Goal: Contribute content

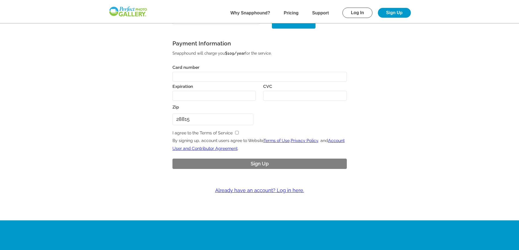
scroll to position [218, 0]
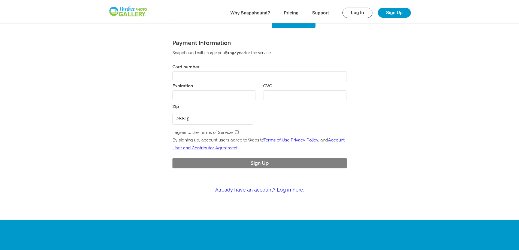
click at [236, 132] on input "checkbox" at bounding box center [237, 132] width 4 height 4
checkbox input "true"
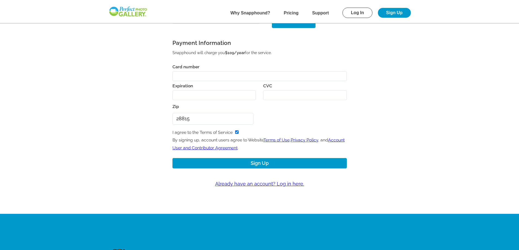
click at [213, 148] on link "Account User and Contributor Agreement" at bounding box center [258, 144] width 172 height 13
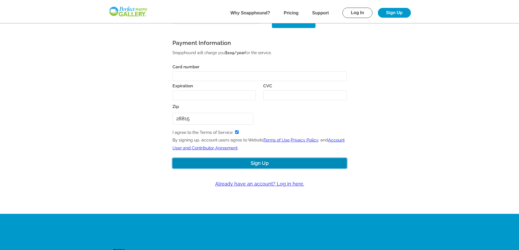
click at [257, 162] on button "Sign Up" at bounding box center [259, 163] width 174 height 11
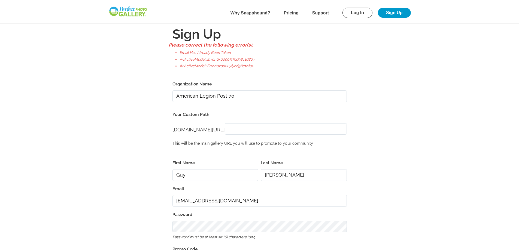
scroll to position [0, 0]
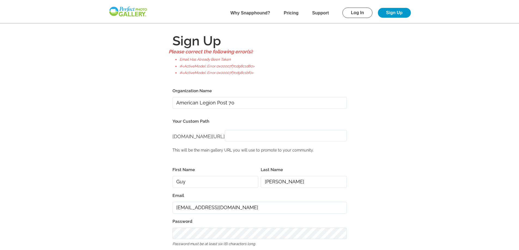
click at [263, 138] on input "perfectgolf.snapphound.com/" at bounding box center [286, 136] width 122 height 12
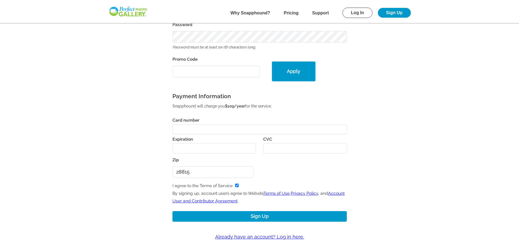
scroll to position [197, 0]
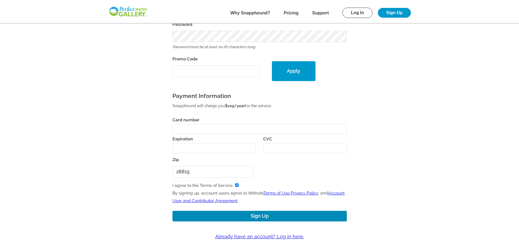
type input "NC Post70"
click at [282, 237] on link "Already have an account? Log in here." at bounding box center [259, 237] width 349 height 16
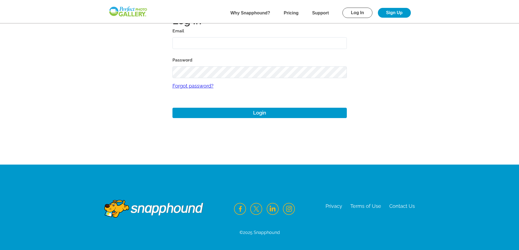
type input "gfisk575@gmail.com"
click at [337, 72] on img at bounding box center [337, 72] width 7 height 7
click at [364, 82] on main "Log In Email gfisk575@gmail.com Password Forgot password? Login" at bounding box center [259, 60] width 392 height 208
click at [209, 148] on main "Log In Email gfisk575@gmail.com Password Forgot password? Login" at bounding box center [259, 60] width 392 height 208
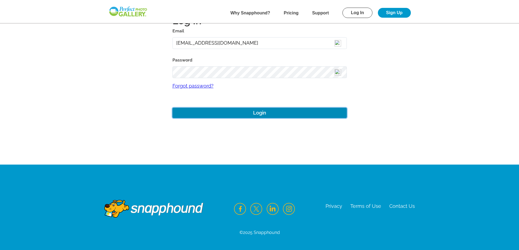
click at [260, 117] on button "Login" at bounding box center [259, 113] width 174 height 11
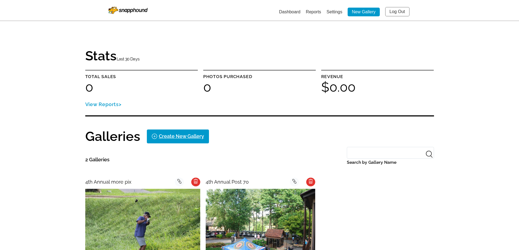
click at [362, 9] on link "New Gallery" at bounding box center [363, 12] width 32 height 9
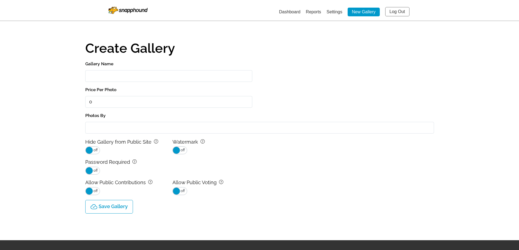
click at [108, 77] on input "Gallery Name" at bounding box center [168, 76] width 167 height 12
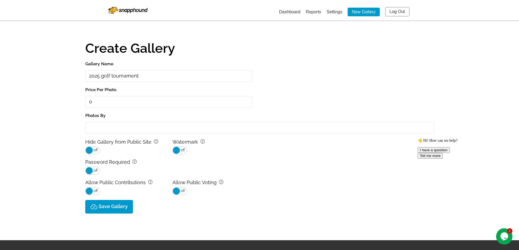
type input "2025 golf tournament"
click at [112, 206] on p "Save Gallery" at bounding box center [113, 207] width 29 height 6
type input "0.0"
select select "onlyShowInGallery"
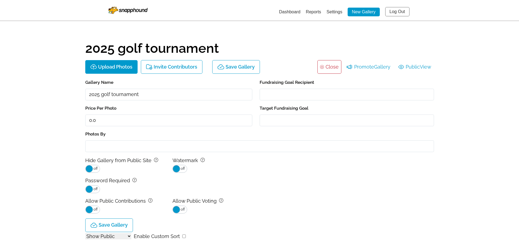
click at [274, 97] on input "Fundraising Goal Recipient" at bounding box center [347, 95] width 174 height 12
click at [276, 118] on input "Target Fundraising Goal" at bounding box center [347, 121] width 174 height 12
click at [112, 66] on p "Upload Photos" at bounding box center [115, 67] width 34 height 6
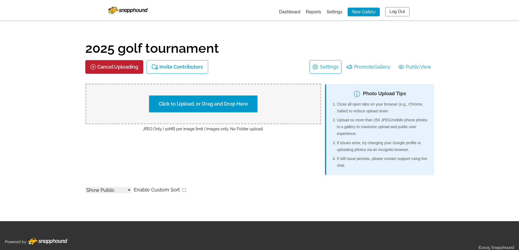
click at [200, 104] on label "Click to Upload, or Drag and Drop Here" at bounding box center [203, 104] width 108 height 17
click at [248, 104] on input "Click to Upload, or Drag and Drop Here" at bounding box center [299, 103] width 102 height 7
type input "C:\fakepath\group 1 hole 7.jpg"
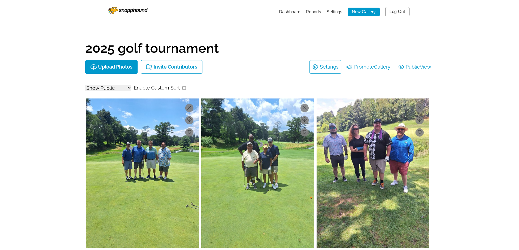
select select "onlyShowInGallery"
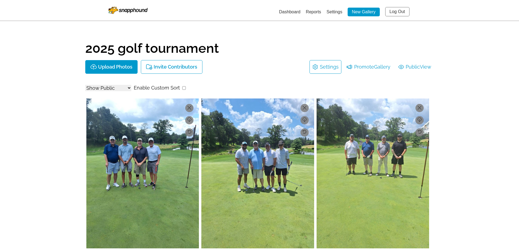
select select "onlyShowInGallery"
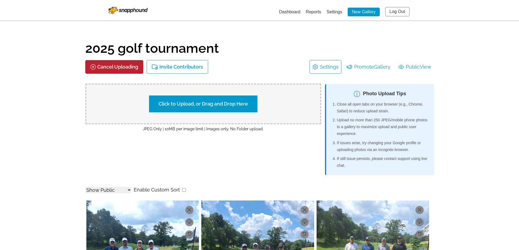
select select "onlyShowInGallery"
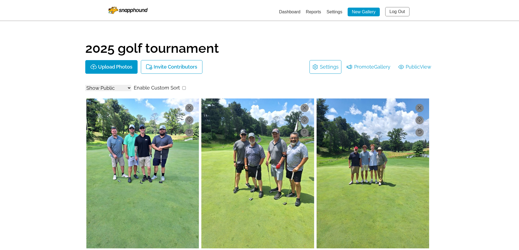
select select "onlyShowInGallery"
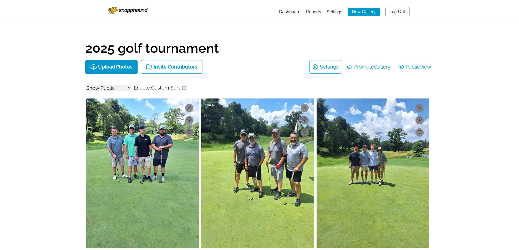
select select "onlyShowInGallery"
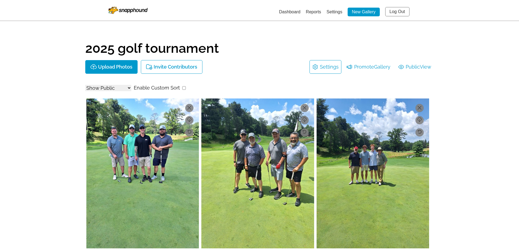
scroll to position [876, 0]
